Goal: Information Seeking & Learning: Find specific fact

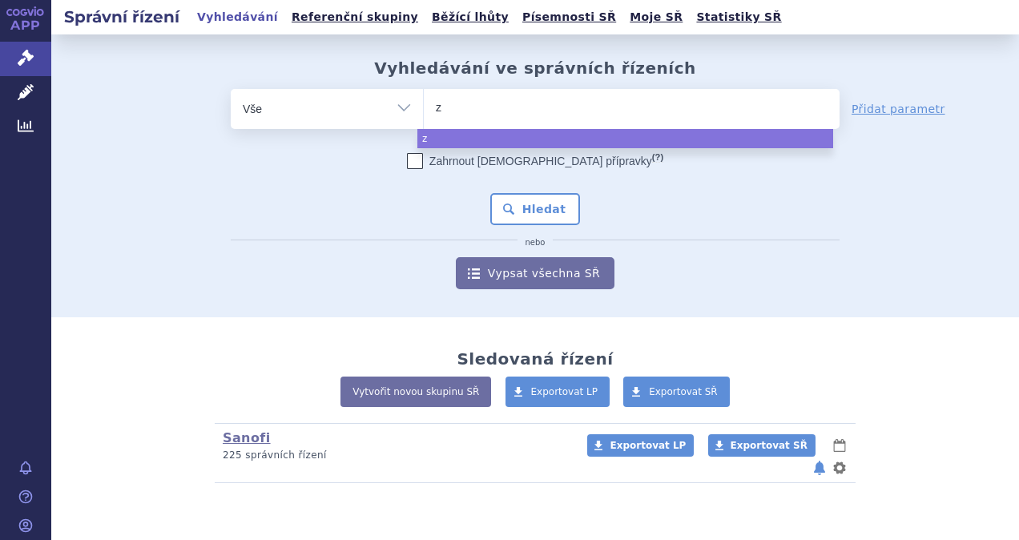
type input "ze"
type input "zeno"
type input "zenon"
type input "zenon n"
type input "zenon neo"
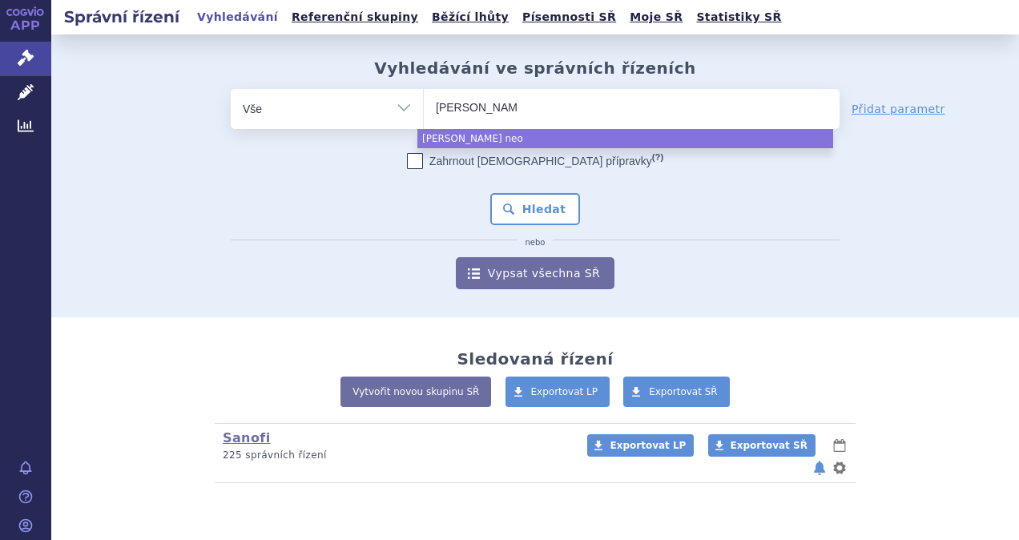
select select "zenon neo"
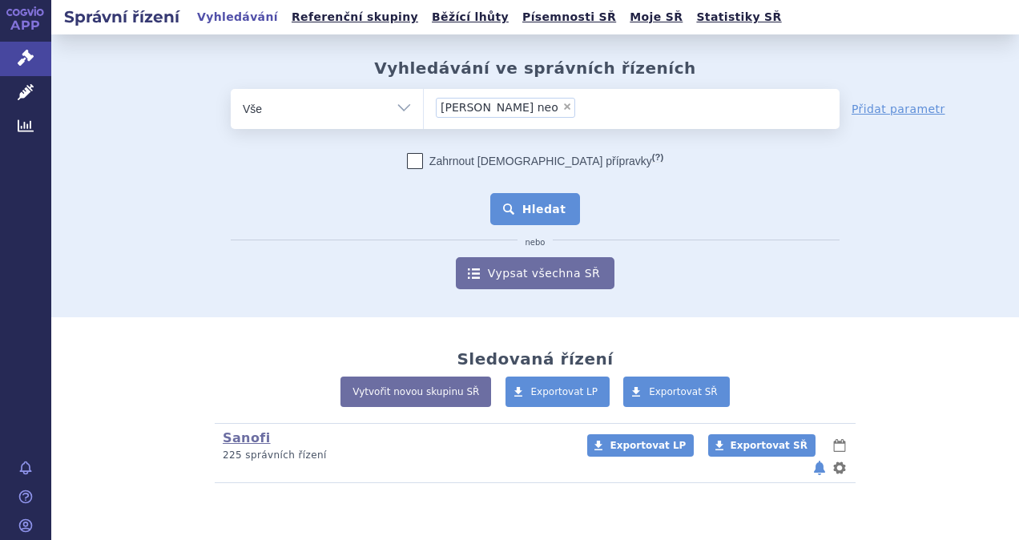
click at [559, 210] on button "Hledat" at bounding box center [535, 209] width 91 height 32
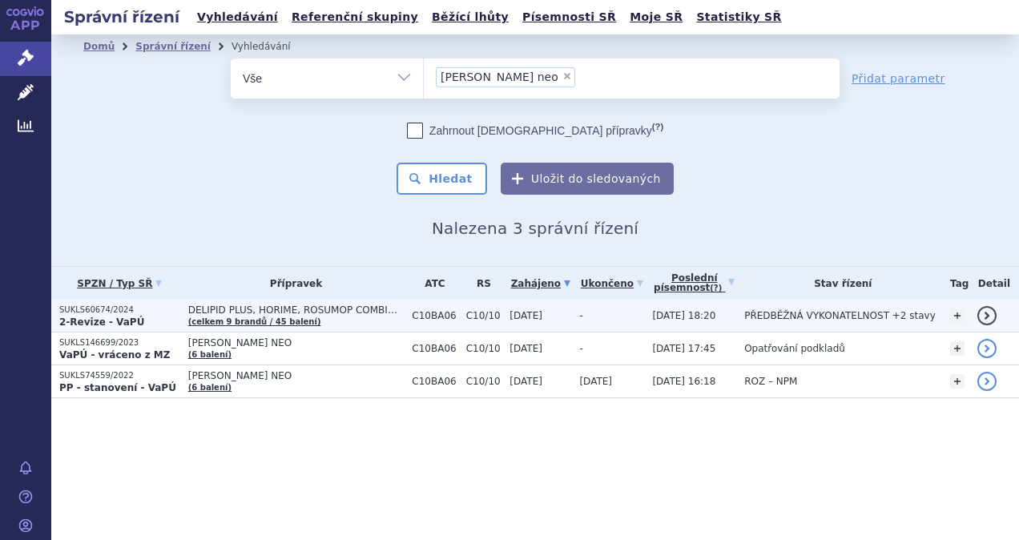
click at [993, 311] on link "detail" at bounding box center [986, 315] width 19 height 19
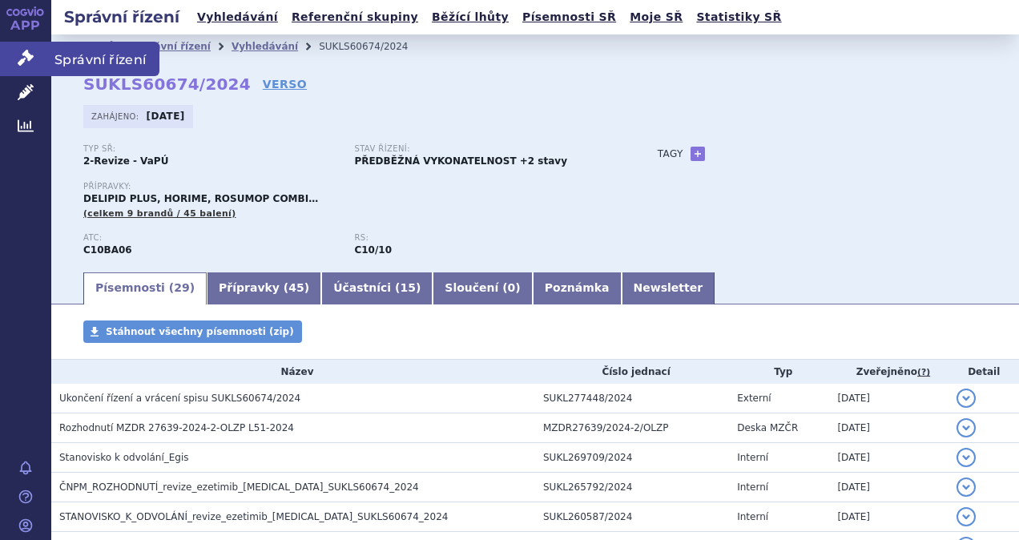
click at [115, 61] on span "Správní řízení" at bounding box center [105, 59] width 108 height 34
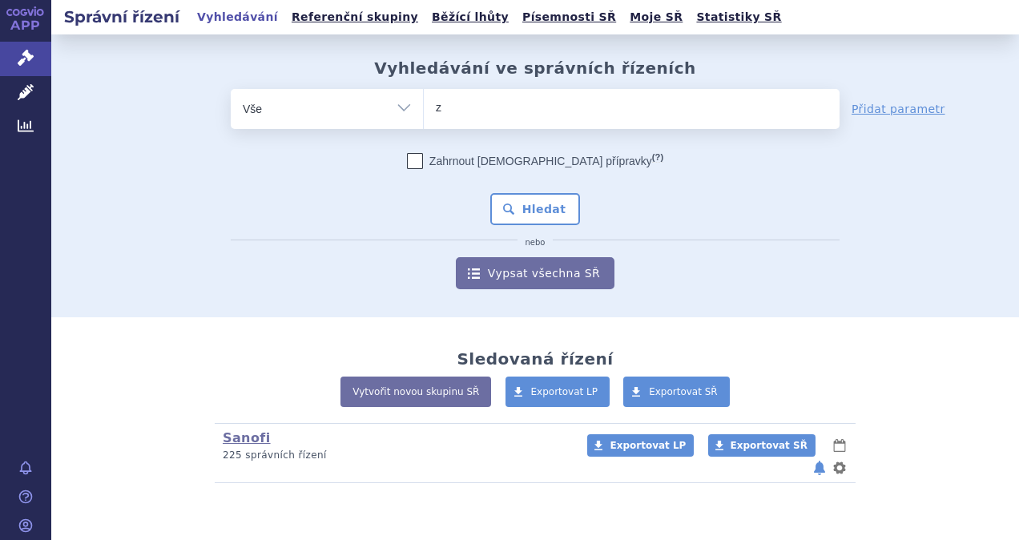
type input "ze"
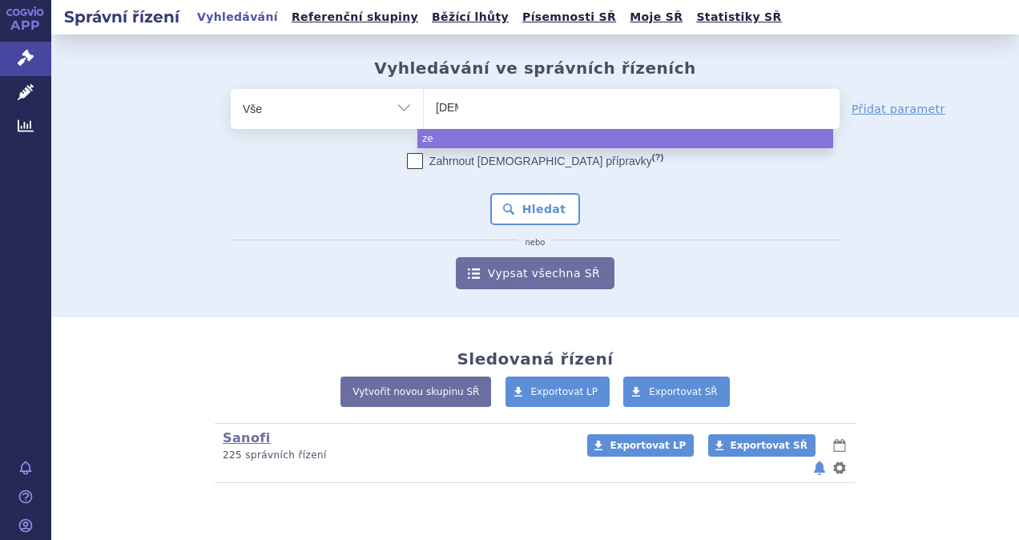
type input "[DEMOGRAPHIC_DATA]"
type input "[PERSON_NAME]"
select select "[PERSON_NAME]"
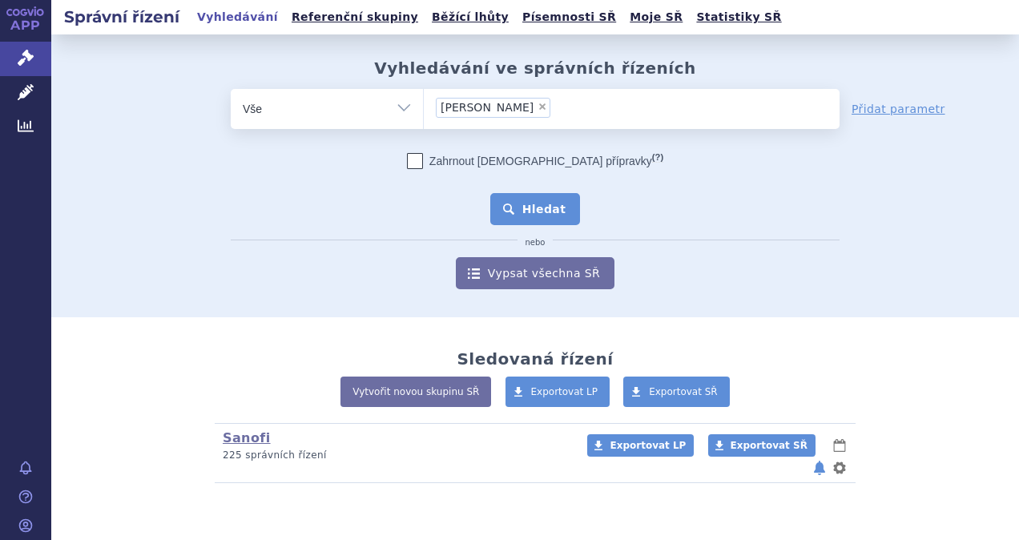
click at [562, 205] on button "Hledat" at bounding box center [535, 209] width 91 height 32
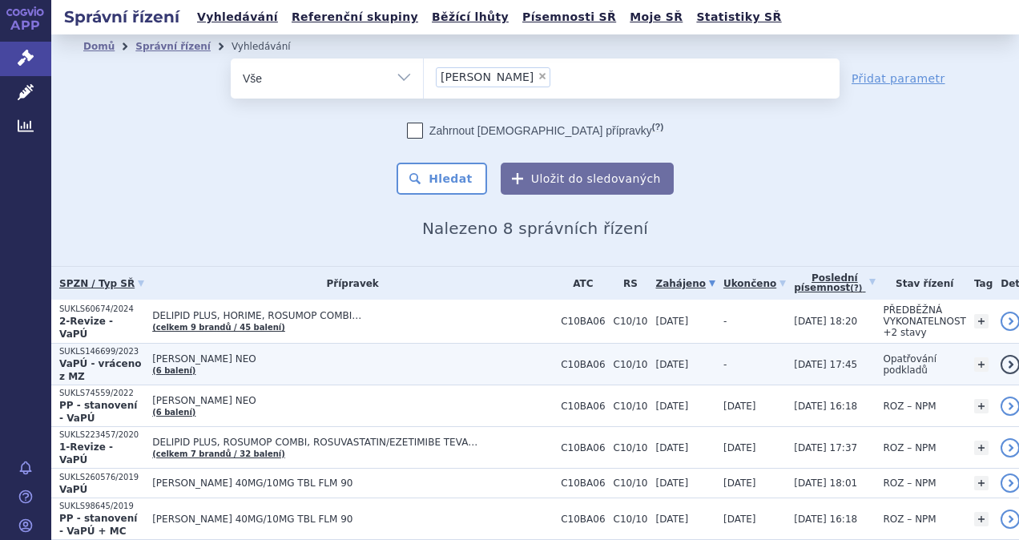
click at [1001, 365] on link "detail" at bounding box center [1010, 364] width 19 height 19
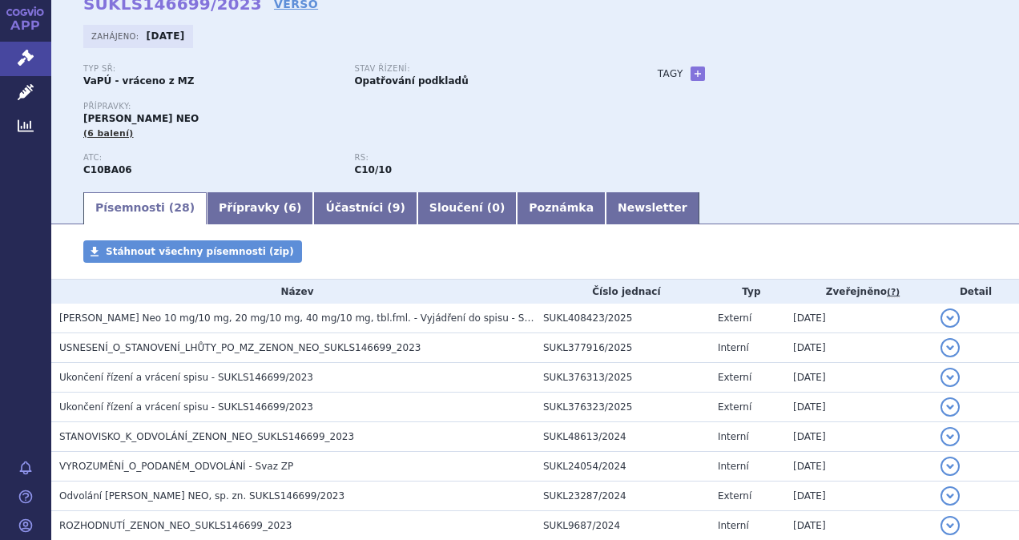
scroll to position [160, 0]
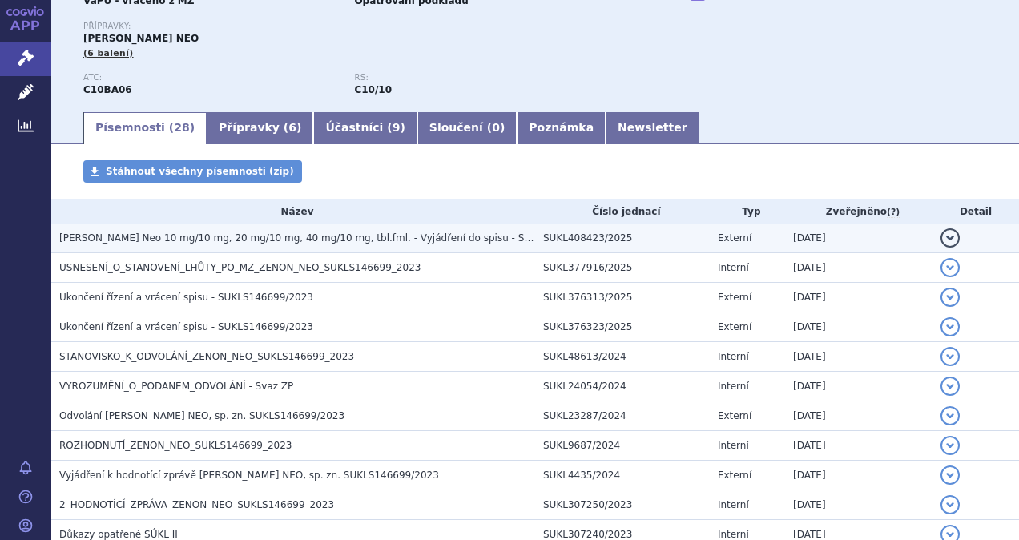
click at [941, 240] on button "detail" at bounding box center [950, 237] width 19 height 19
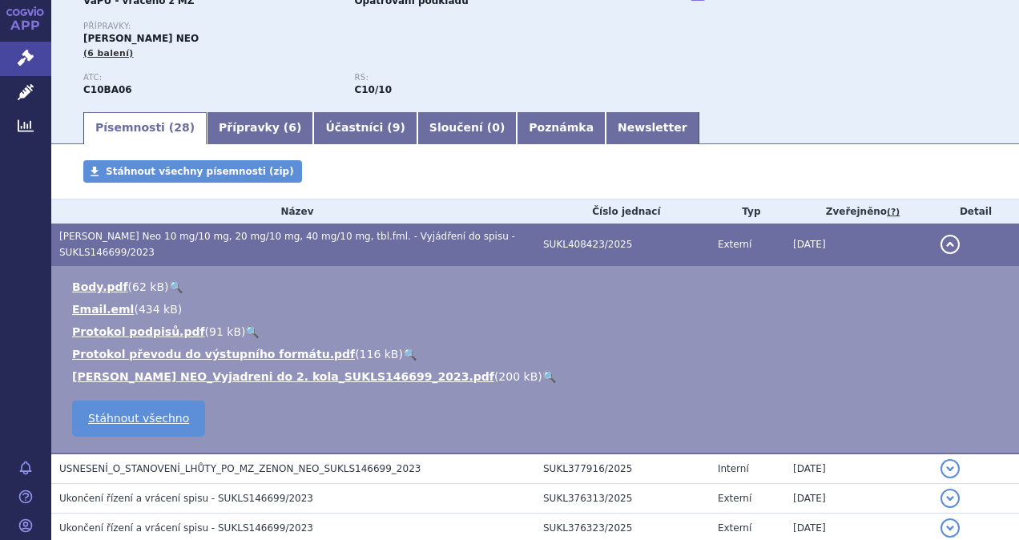
click at [542, 370] on link "🔍" at bounding box center [549, 376] width 14 height 13
